Goal: Book appointment/travel/reservation

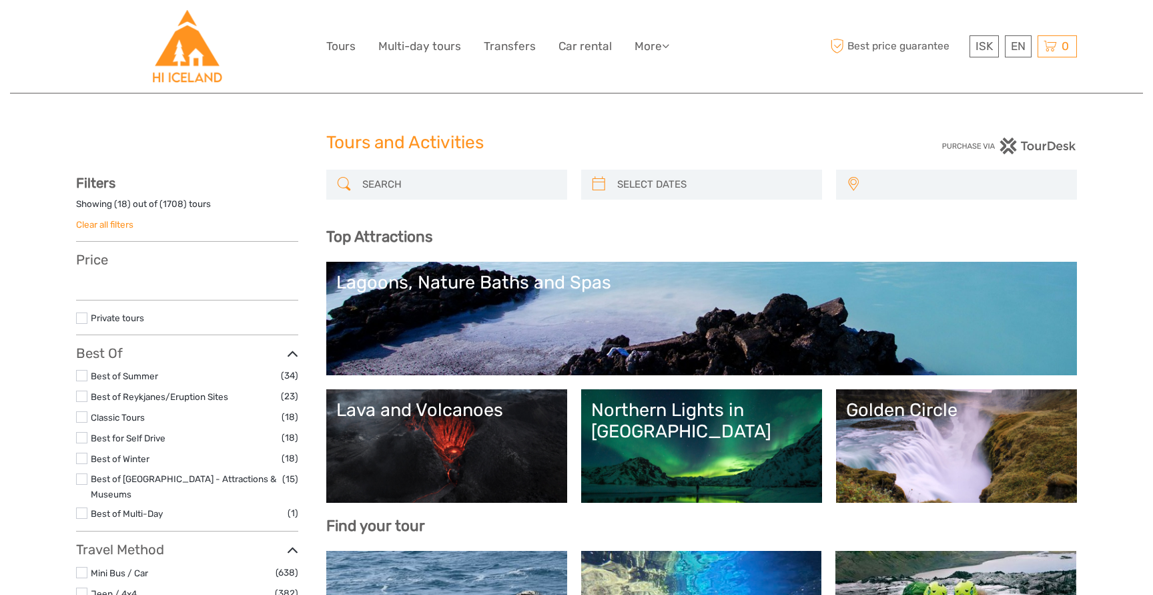
select select
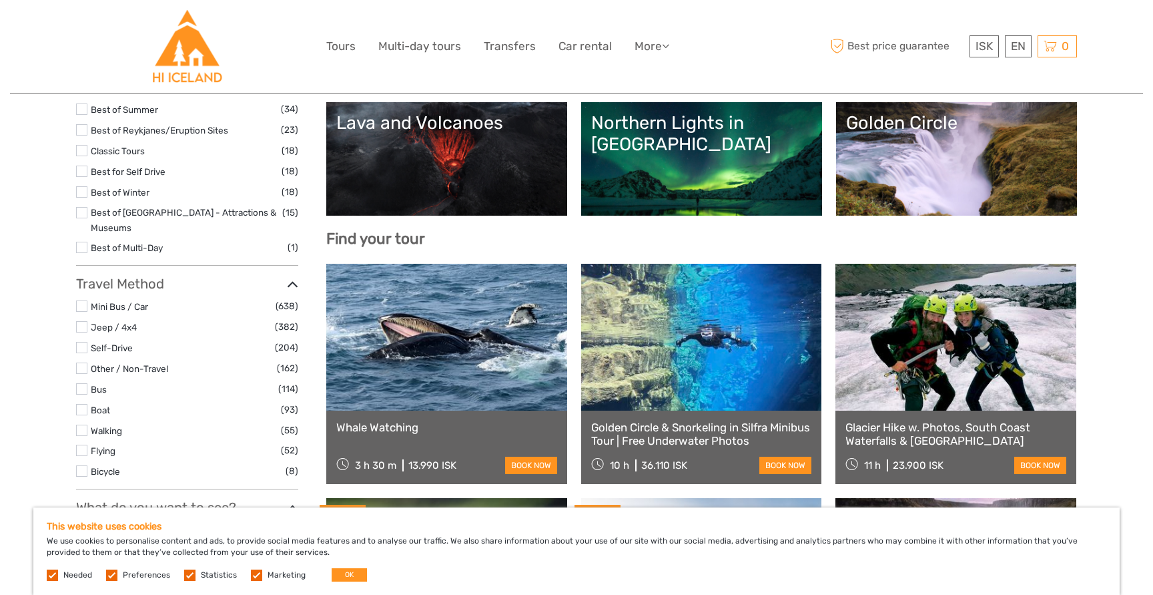
scroll to position [255, 0]
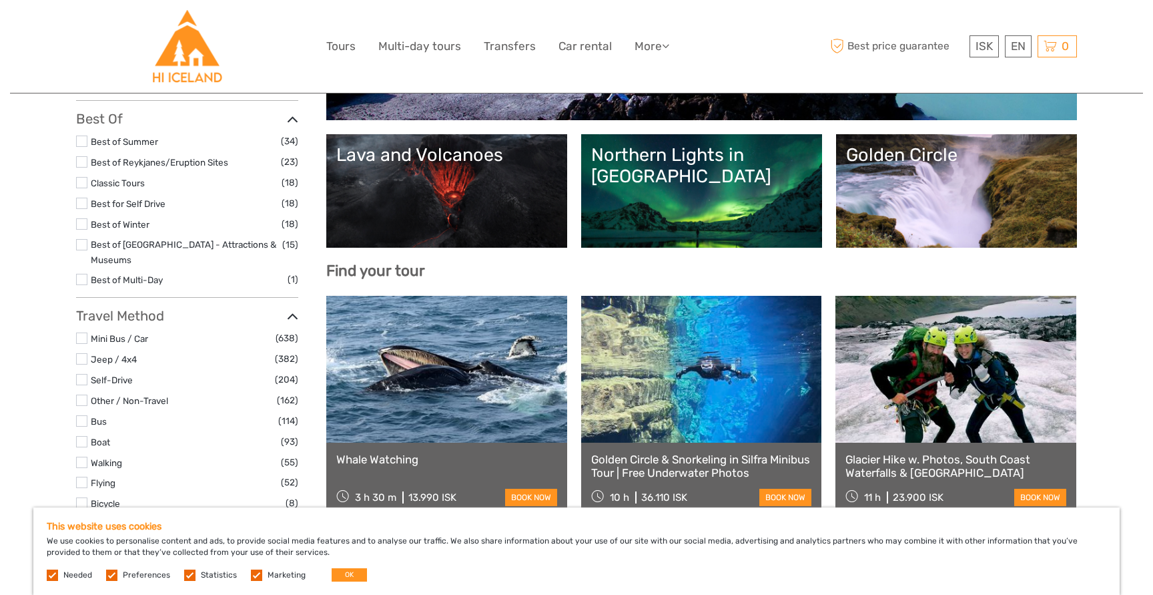
click at [917, 196] on link "Golden Circle" at bounding box center [956, 190] width 221 height 93
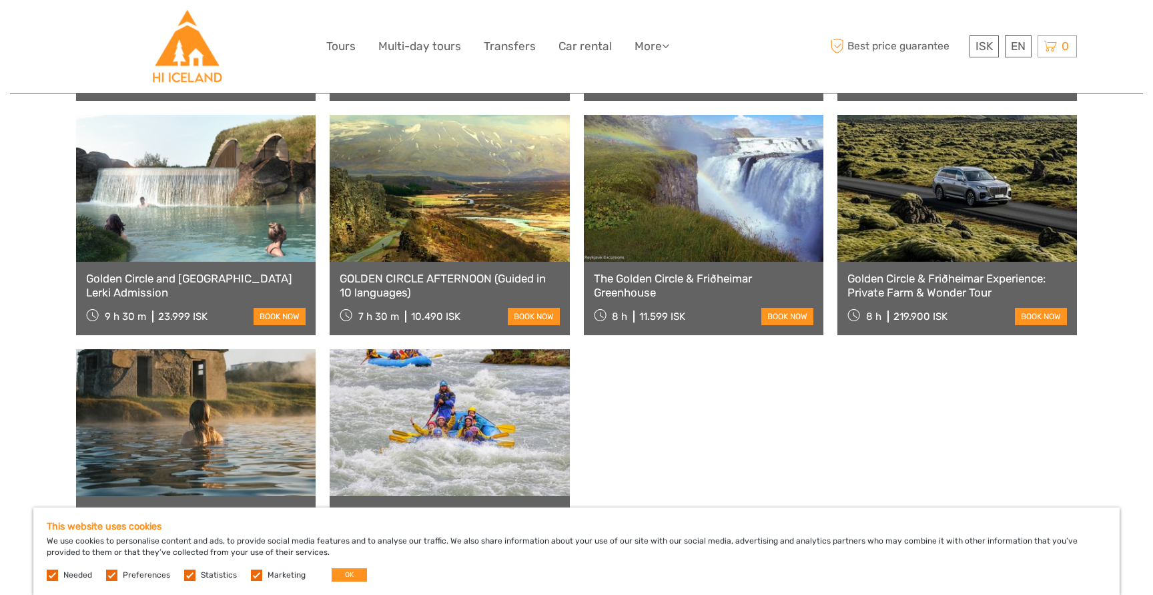
scroll to position [1164, 0]
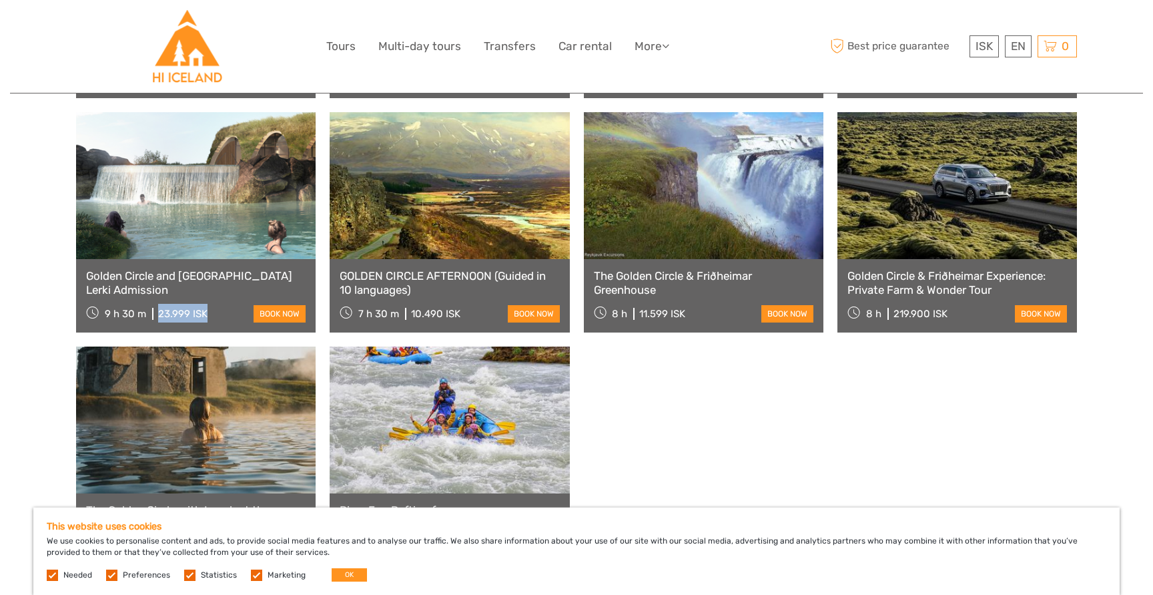
drag, startPoint x: 156, startPoint y: 292, endPoint x: 208, endPoint y: 293, distance: 51.4
click at [208, 304] on div "9 h 30 m 23.999 ISK book now" at bounding box center [196, 313] width 220 height 19
copy div "23.999 ISK"
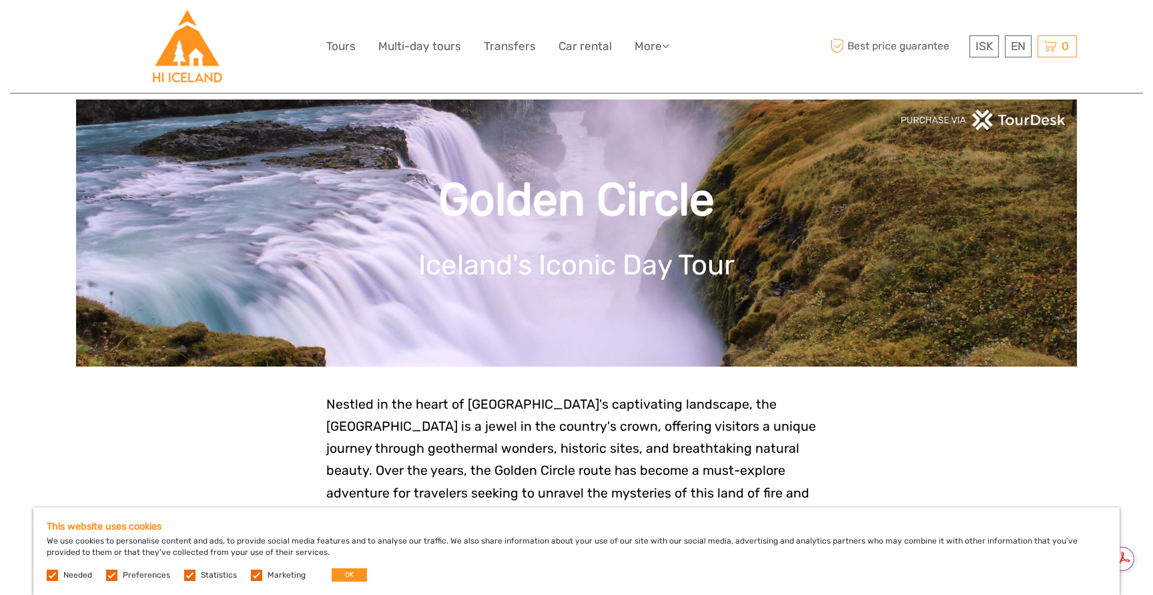
scroll to position [0, 0]
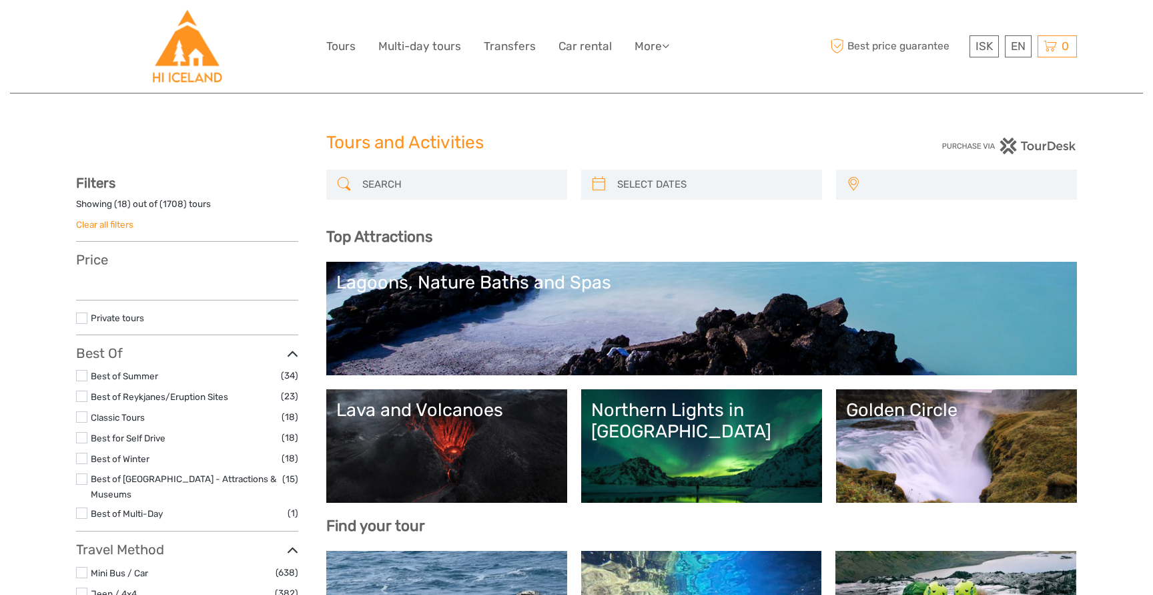
select select
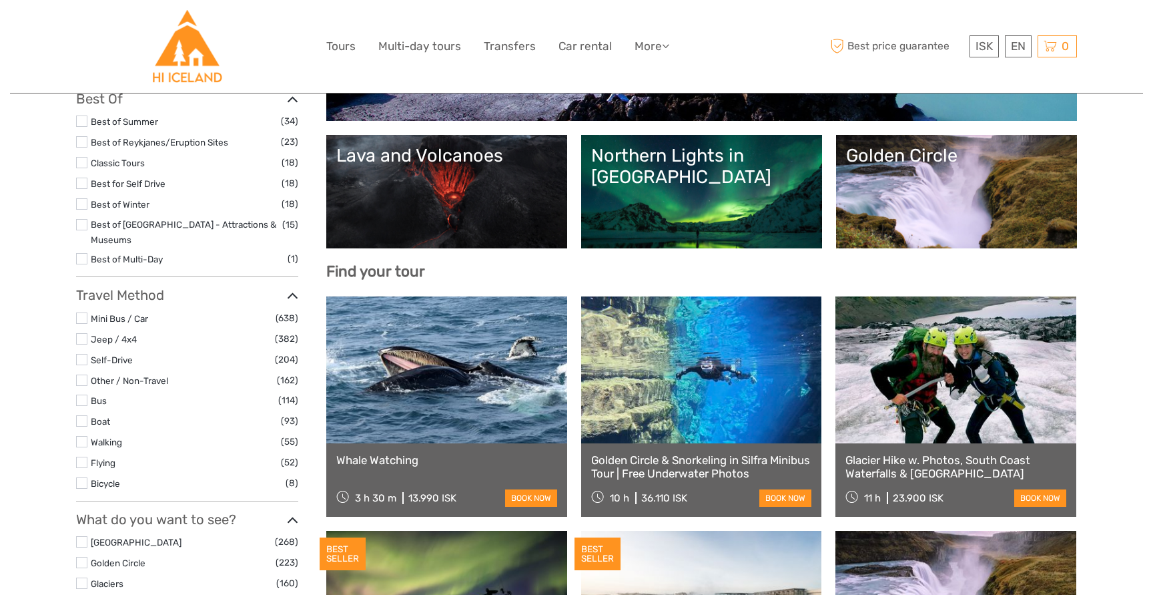
select select
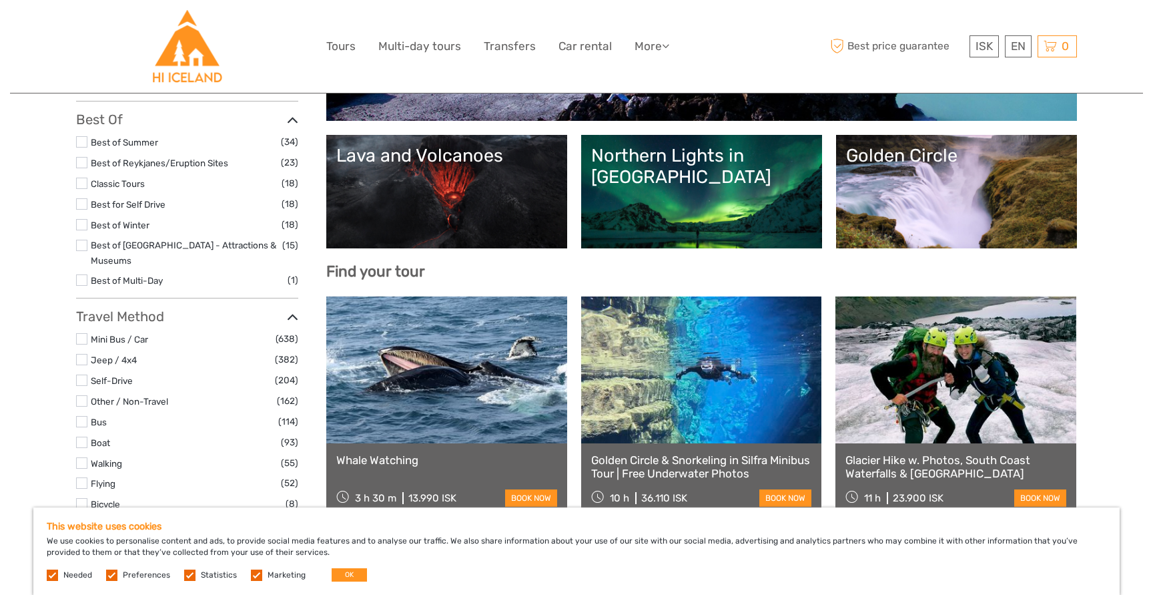
scroll to position [0, 0]
click at [453, 177] on link "Lava and Volcanoes" at bounding box center [446, 191] width 221 height 93
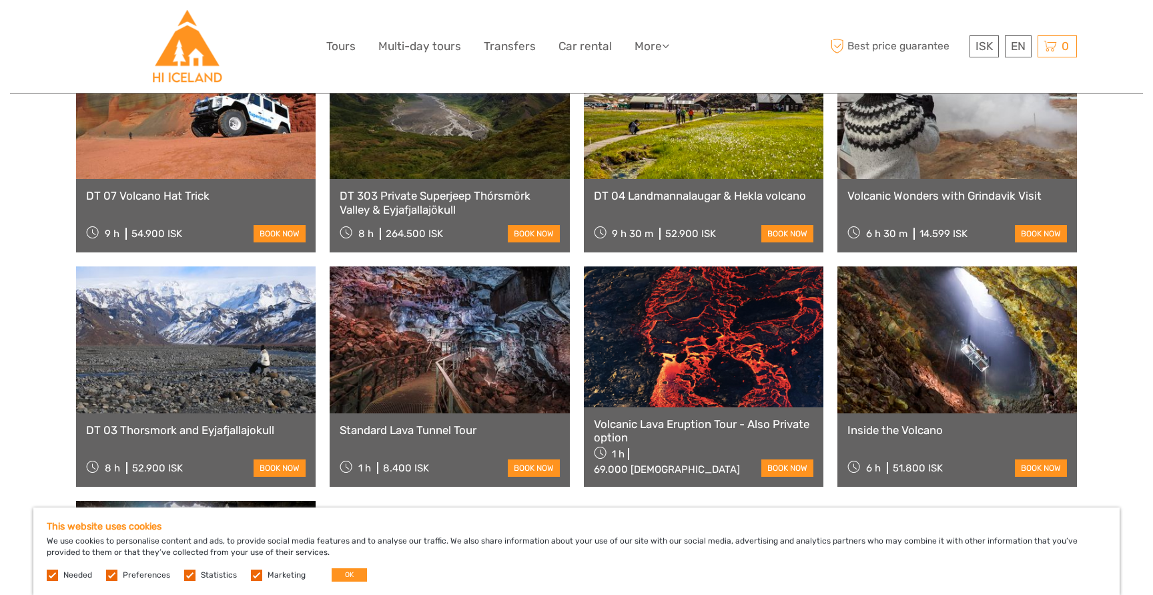
scroll to position [856, 0]
click at [427, 326] on link at bounding box center [450, 339] width 240 height 147
